Goal: Use online tool/utility: Utilize a website feature to perform a specific function

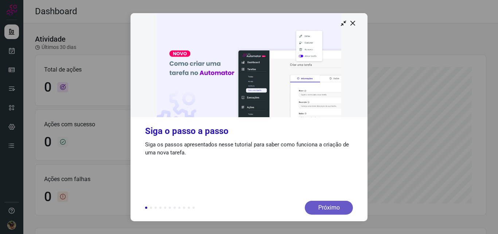
click at [329, 206] on div "Próximo" at bounding box center [329, 208] width 48 height 14
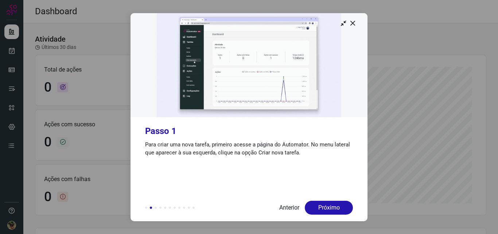
click at [360, 22] on img at bounding box center [249, 65] width 237 height 104
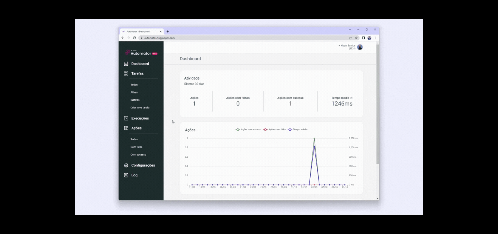
click at [449, 51] on div at bounding box center [249, 117] width 498 height 234
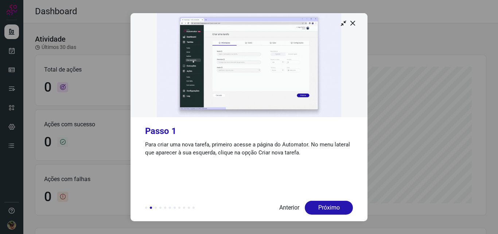
click at [350, 23] on icon at bounding box center [352, 22] width 7 height 7
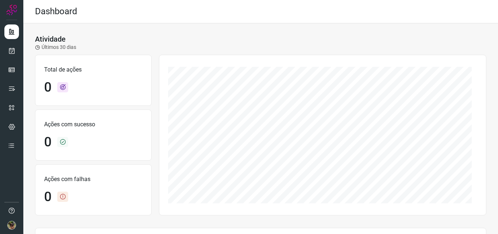
click at [4, 63] on div at bounding box center [11, 117] width 23 height 234
click at [9, 69] on icon at bounding box center [11, 69] width 7 height 7
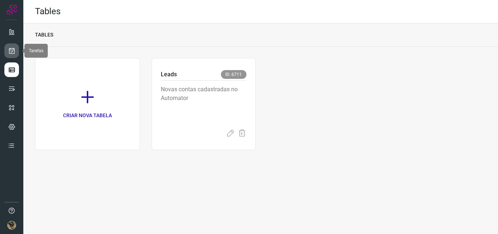
click at [12, 51] on icon at bounding box center [12, 50] width 8 height 7
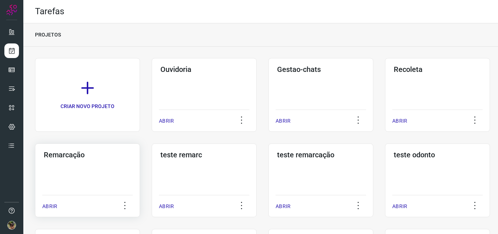
click at [152, 183] on div "Remarcação ABRIR" at bounding box center [204, 180] width 105 height 74
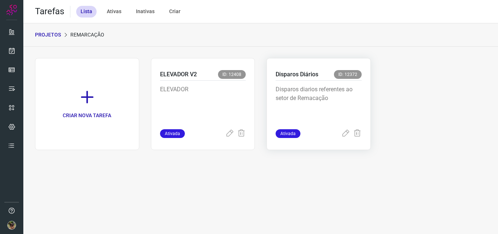
click at [333, 110] on p "Disparos diarios referentes ao setor de Remacação" at bounding box center [319, 103] width 86 height 36
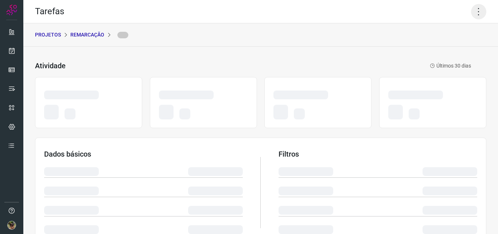
click at [474, 12] on icon at bounding box center [478, 11] width 15 height 15
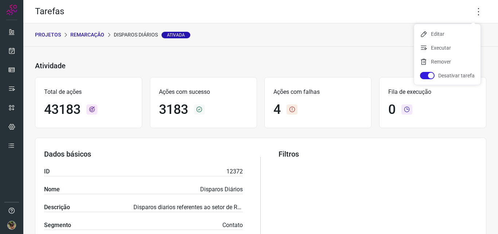
click at [448, 54] on ul "Editar Executar Remover Desativar tarefa" at bounding box center [447, 54] width 66 height 61
click at [447, 53] on li "Executar" at bounding box center [447, 48] width 66 height 12
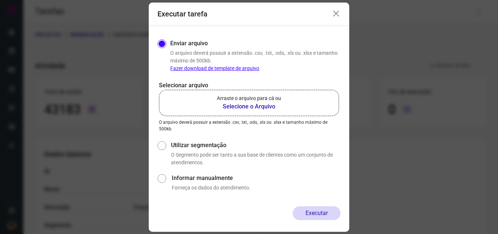
click at [242, 101] on p "Arraste o arquivo para cá ou" at bounding box center [249, 98] width 64 height 8
click at [0, 0] on input "Arraste o arquivo para cá ou Selecione o Arquivo" at bounding box center [0, 0] width 0 height 0
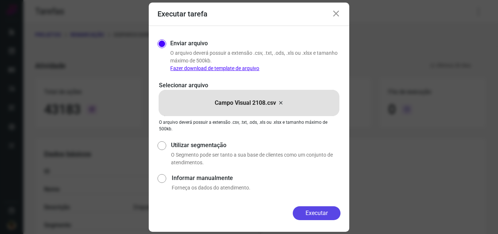
click at [313, 213] on button "Executar" at bounding box center [317, 213] width 48 height 14
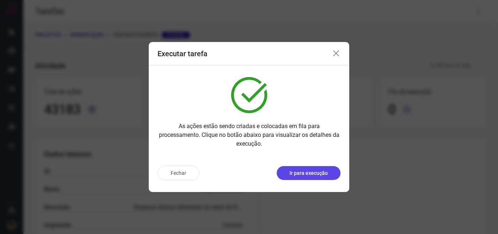
click at [303, 173] on p "Ir para execução" at bounding box center [309, 173] width 38 height 8
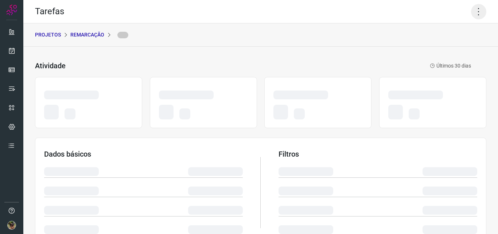
click at [475, 9] on icon at bounding box center [478, 11] width 15 height 15
click at [473, 16] on icon at bounding box center [478, 11] width 15 height 15
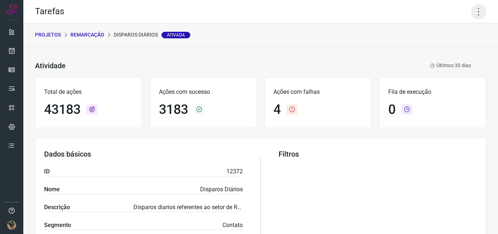
click at [472, 15] on icon at bounding box center [478, 11] width 15 height 15
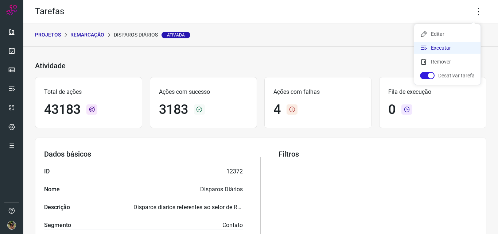
click at [446, 47] on li "Executar" at bounding box center [447, 48] width 66 height 12
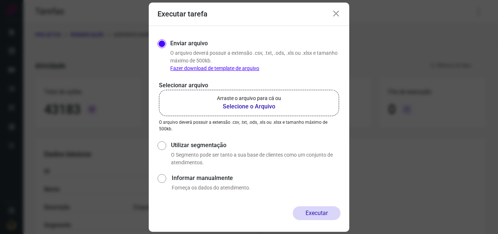
click at [258, 106] on b "Selecione o Arquivo" at bounding box center [249, 106] width 64 height 9
click at [0, 0] on input "Arraste o arquivo para cá ou Selecione o Arquivo" at bounding box center [0, 0] width 0 height 0
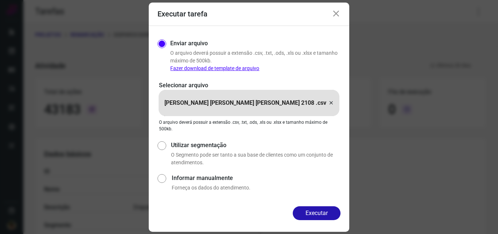
click at [308, 212] on button "Executar" at bounding box center [317, 213] width 48 height 14
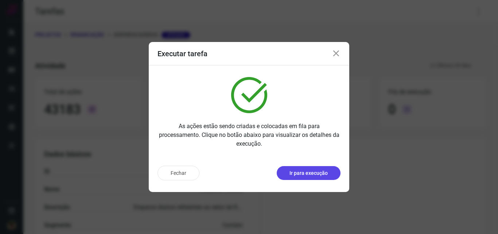
click at [318, 170] on p "Ir para execução" at bounding box center [309, 173] width 38 height 8
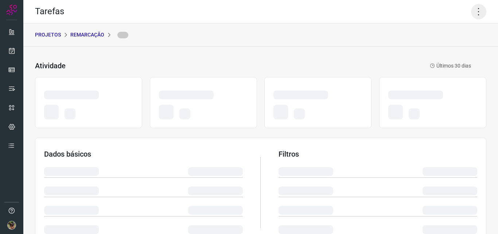
click at [471, 11] on icon at bounding box center [478, 11] width 15 height 15
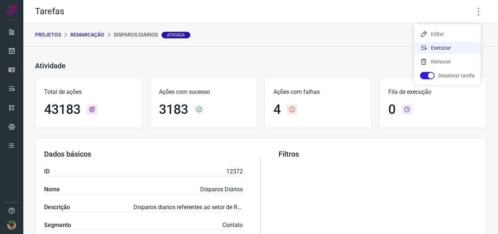
click at [452, 53] on li "Executar" at bounding box center [447, 48] width 66 height 12
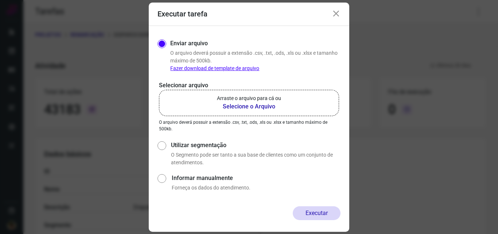
click at [284, 104] on label "Arraste o arquivo para cá ou Selecione o Arquivo" at bounding box center [249, 103] width 180 height 26
click at [0, 0] on input "Arraste o arquivo para cá ou Selecione o Arquivo" at bounding box center [0, 0] width 0 height 0
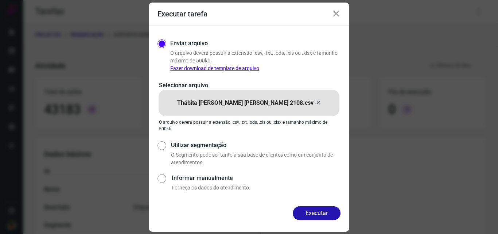
click at [321, 209] on button "Executar" at bounding box center [317, 213] width 48 height 14
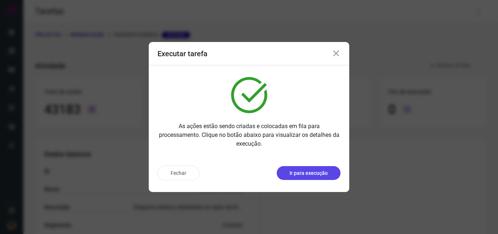
click at [322, 169] on p "Ir para execução" at bounding box center [309, 173] width 38 height 8
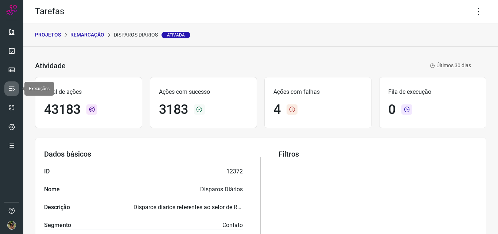
click at [15, 88] on icon at bounding box center [11, 88] width 7 height 7
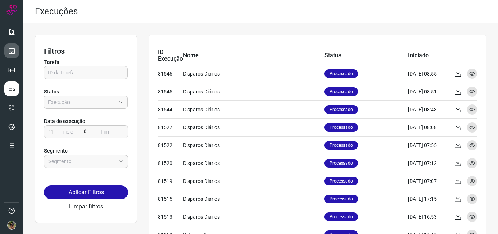
click at [12, 52] on icon at bounding box center [12, 50] width 8 height 7
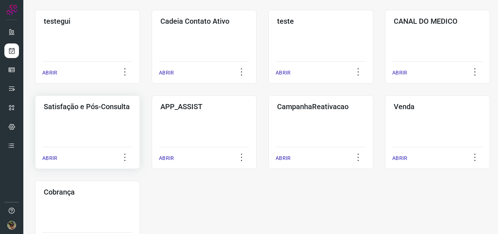
click at [152, 126] on div "Satisfação e Pós-Consulta ABRIR" at bounding box center [204, 132] width 105 height 74
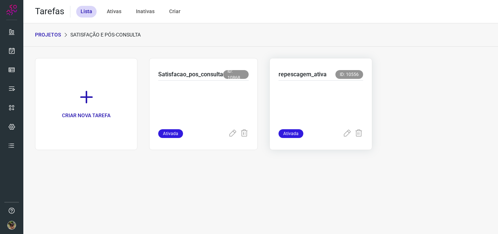
click at [312, 94] on p at bounding box center [321, 103] width 84 height 36
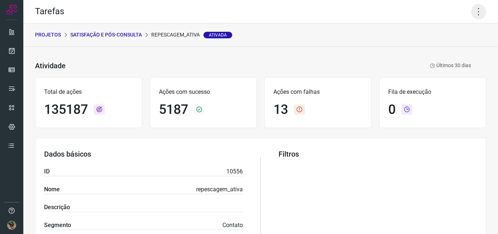
click at [473, 11] on icon at bounding box center [478, 11] width 15 height 15
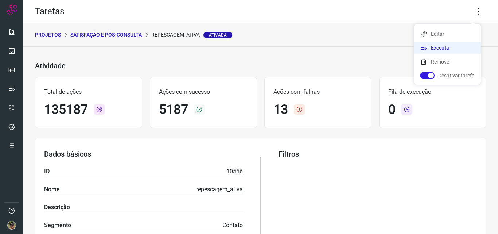
click at [428, 49] on li "Executar" at bounding box center [447, 48] width 66 height 12
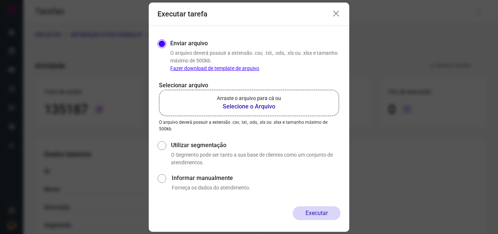
click at [268, 106] on b "Selecione o Arquivo" at bounding box center [249, 106] width 64 height 9
click at [0, 0] on input "Arraste o arquivo para cá ou Selecione o Arquivo" at bounding box center [0, 0] width 0 height 0
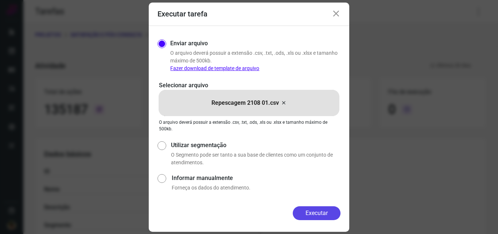
click at [311, 212] on button "Executar" at bounding box center [317, 213] width 48 height 14
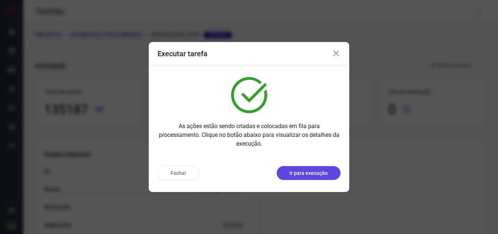
click at [327, 177] on button "Ir para execução" at bounding box center [309, 173] width 64 height 14
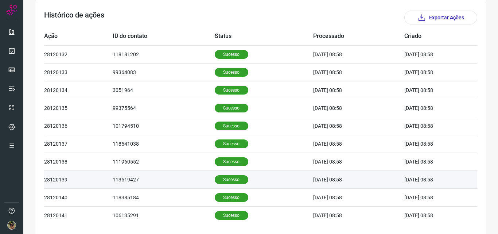
scroll to position [246, 0]
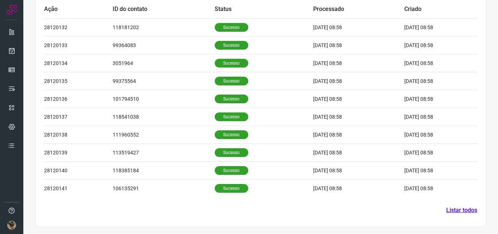
click at [451, 207] on link "Listar todos" at bounding box center [461, 210] width 31 height 9
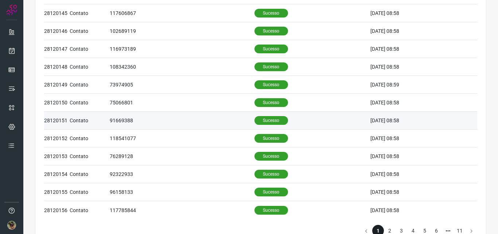
scroll to position [319, 0]
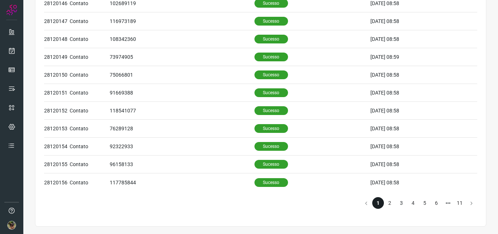
click at [396, 201] on li "3" at bounding box center [402, 203] width 12 height 12
click at [386, 203] on li "2" at bounding box center [390, 203] width 12 height 12
click at [442, 201] on li "Next 5 pages" at bounding box center [448, 203] width 12 height 12
click at [390, 201] on li "5" at bounding box center [390, 203] width 12 height 12
click at [384, 203] on li "3" at bounding box center [390, 203] width 12 height 12
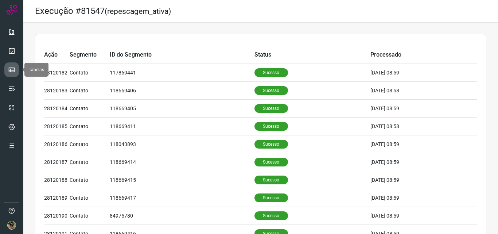
click at [12, 69] on icon at bounding box center [11, 69] width 7 height 7
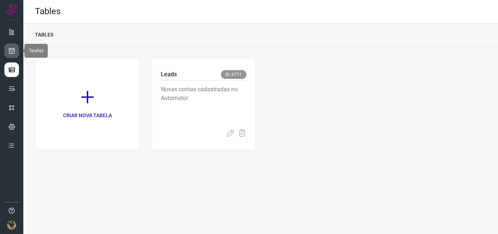
click at [13, 46] on link at bounding box center [11, 50] width 15 height 15
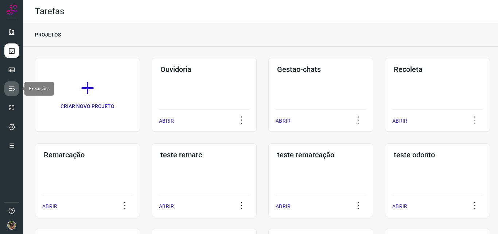
click at [8, 89] on icon at bounding box center [11, 88] width 7 height 7
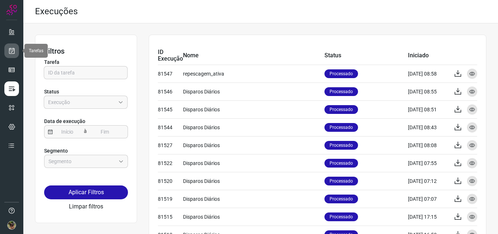
click at [14, 51] on icon at bounding box center [12, 50] width 8 height 7
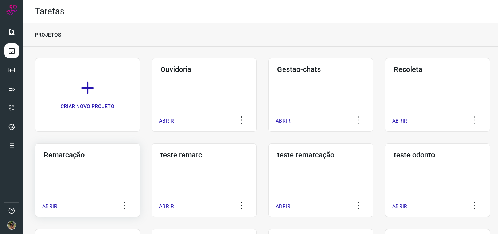
click at [152, 159] on div "Remarcação ABRIR" at bounding box center [204, 180] width 105 height 74
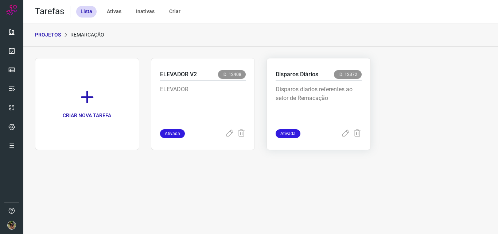
click at [327, 96] on p "Disparos diarios referentes ao setor de Remacação" at bounding box center [319, 103] width 86 height 36
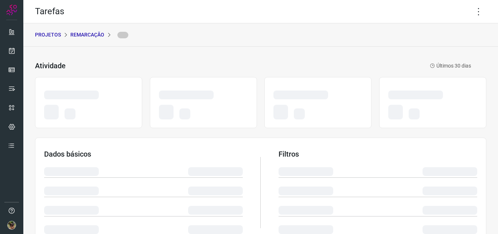
click at [488, 11] on div "Tarefas" at bounding box center [260, 11] width 475 height 23
click at [476, 14] on icon at bounding box center [478, 11] width 15 height 15
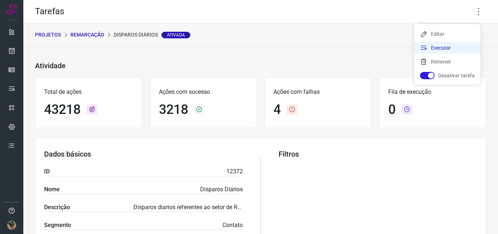
click at [447, 49] on li "Executar" at bounding box center [447, 48] width 66 height 12
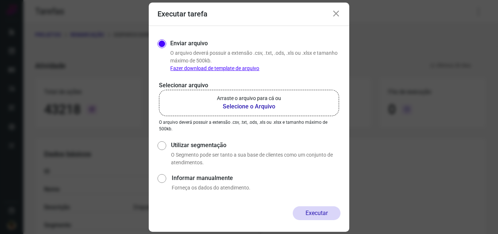
click at [263, 106] on b "Selecione o Arquivo" at bounding box center [249, 106] width 64 height 9
click at [0, 0] on input "Arraste o arquivo para cá ou Selecione o Arquivo" at bounding box center [0, 0] width 0 height 0
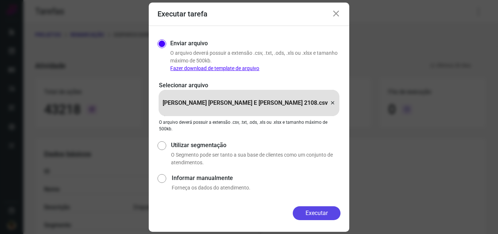
click at [332, 213] on button "Executar" at bounding box center [317, 213] width 48 height 14
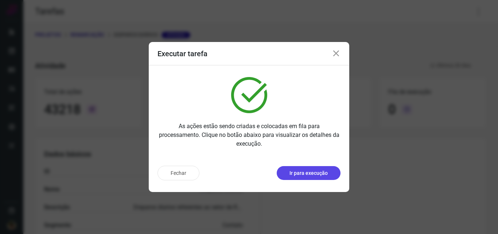
click at [307, 176] on p "Ir para execução" at bounding box center [309, 173] width 38 height 8
